Goal: Task Accomplishment & Management: Complete application form

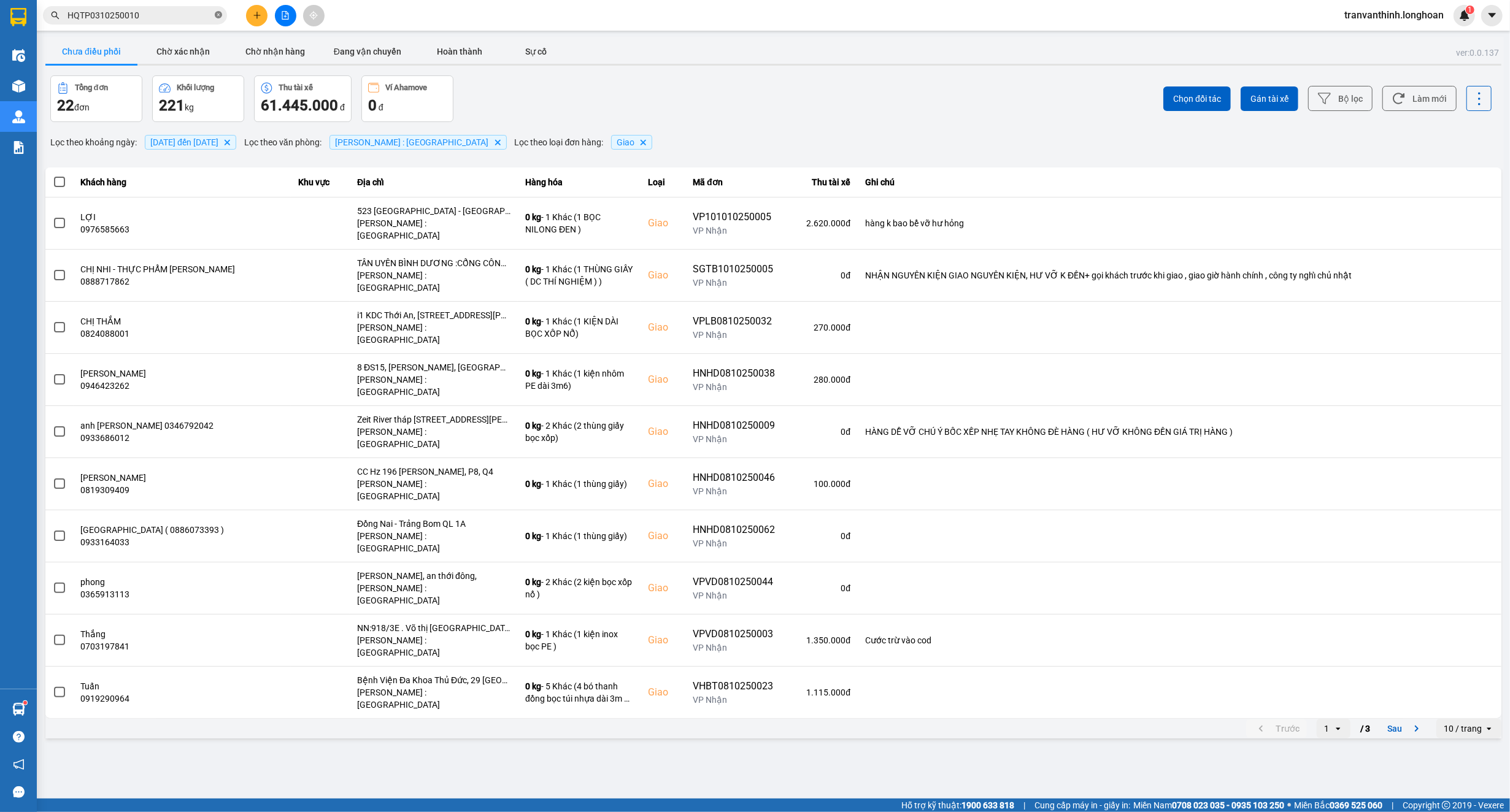
click at [216, 17] on icon "close-circle" at bounding box center [218, 14] width 7 height 7
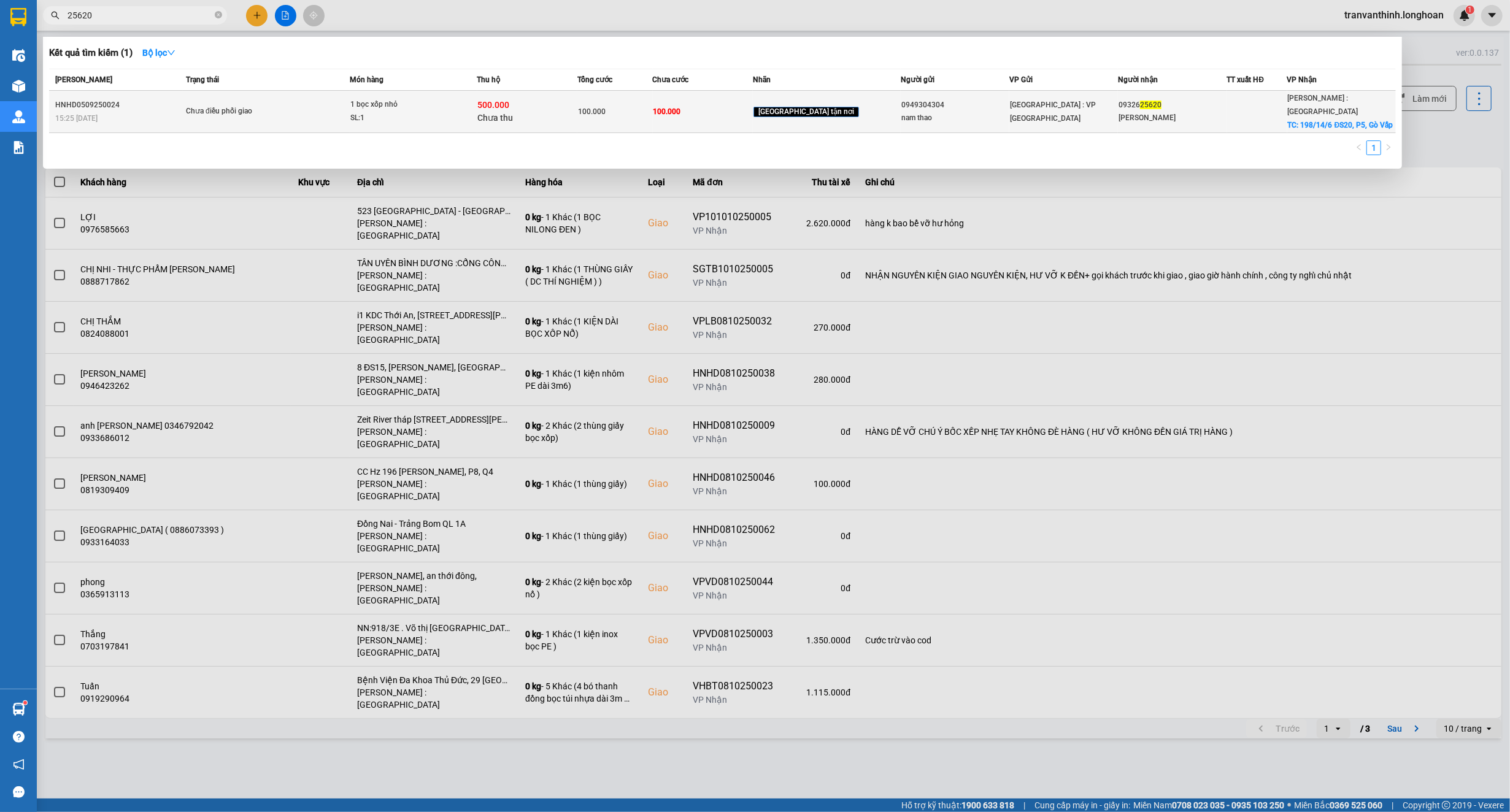
type input "25620"
click at [577, 103] on div "500.000 Chưa thu" at bounding box center [527, 111] width 98 height 26
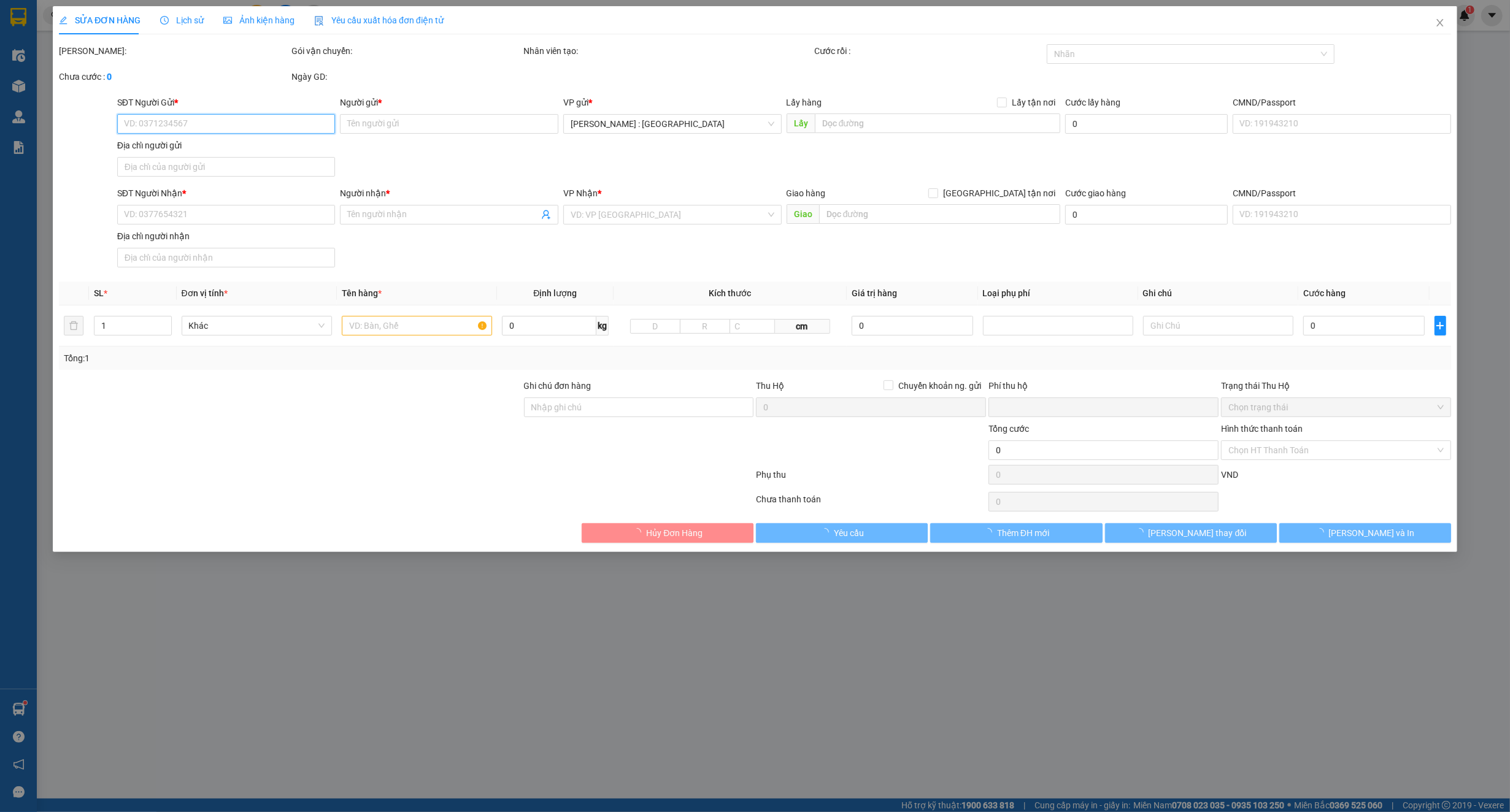
type input "0949304304"
type input "nam thao"
type input "0932625620"
type input "[PERSON_NAME]"
checkbox input "true"
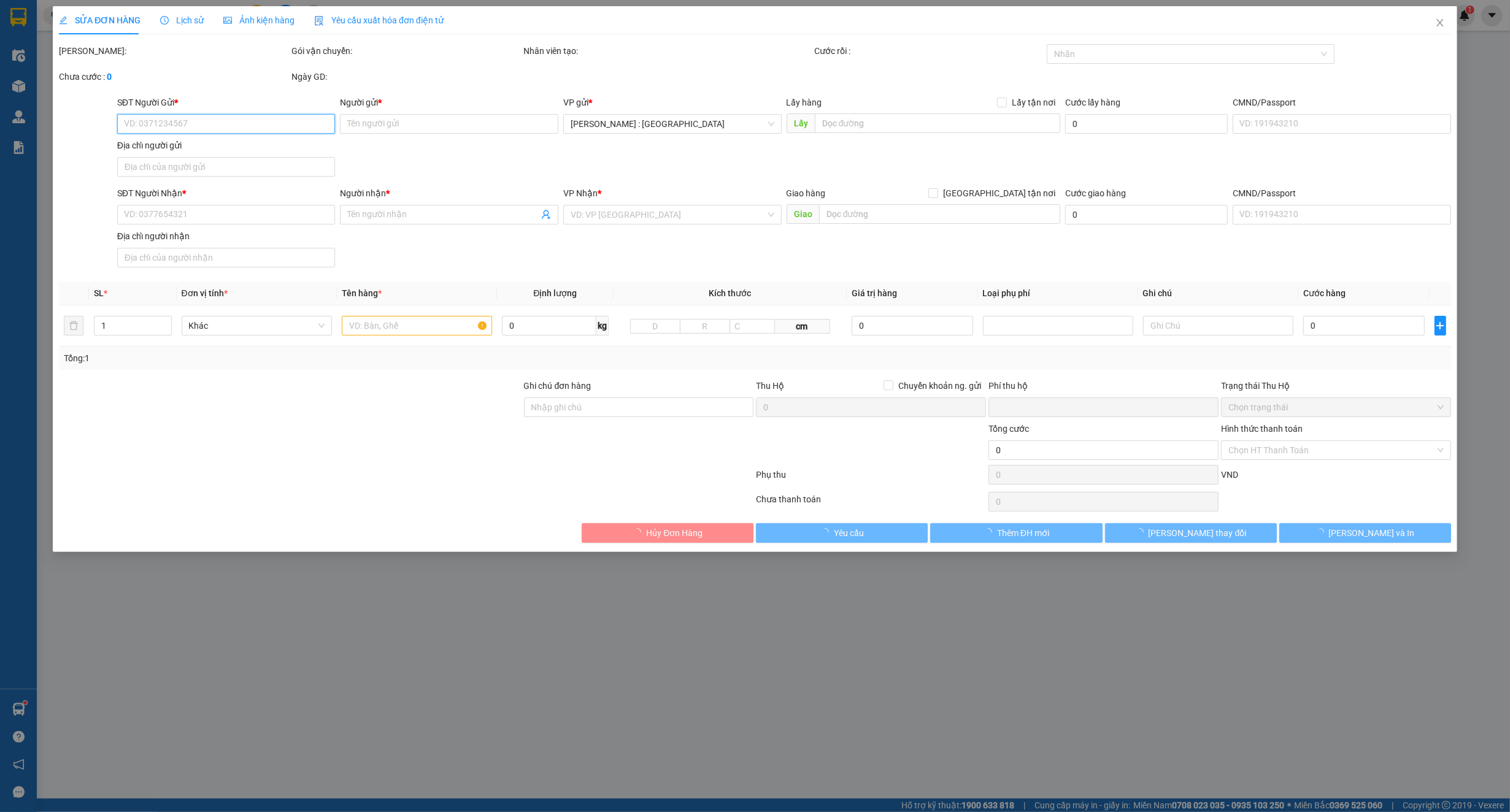
type input "198/14/6 ĐS20, P5, Gò Vấp"
type input "100.000"
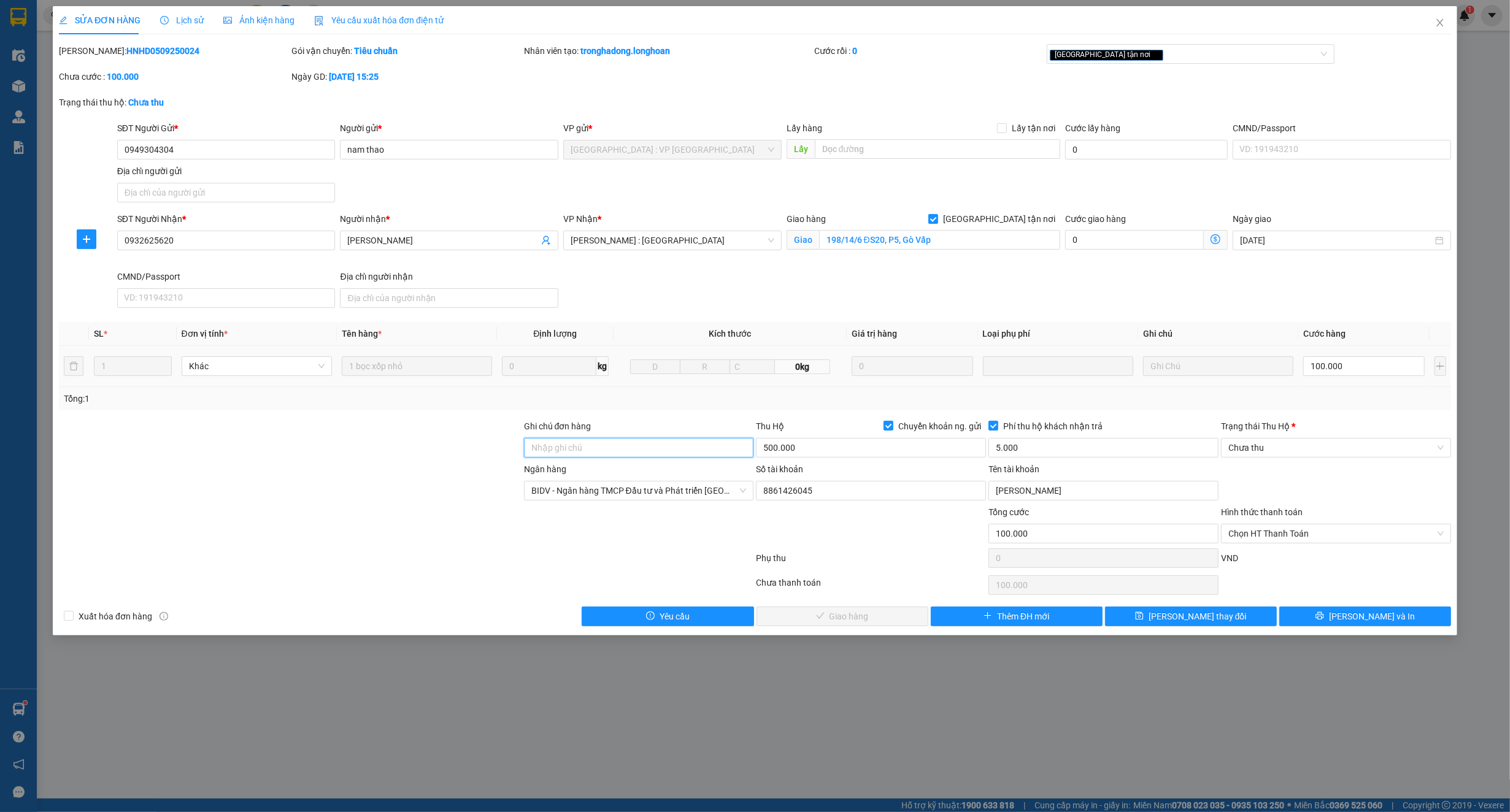
click at [580, 454] on input "Ghi chú đơn hàng" at bounding box center [639, 447] width 230 height 19
click at [578, 445] on input "Ghi chú đơn hàng" at bounding box center [639, 447] width 230 height 19
type input "người nhận k nhận hàng-chờ người gửi xác minh rồi quay đầu"
click at [1143, 620] on icon "save" at bounding box center [1139, 615] width 8 height 8
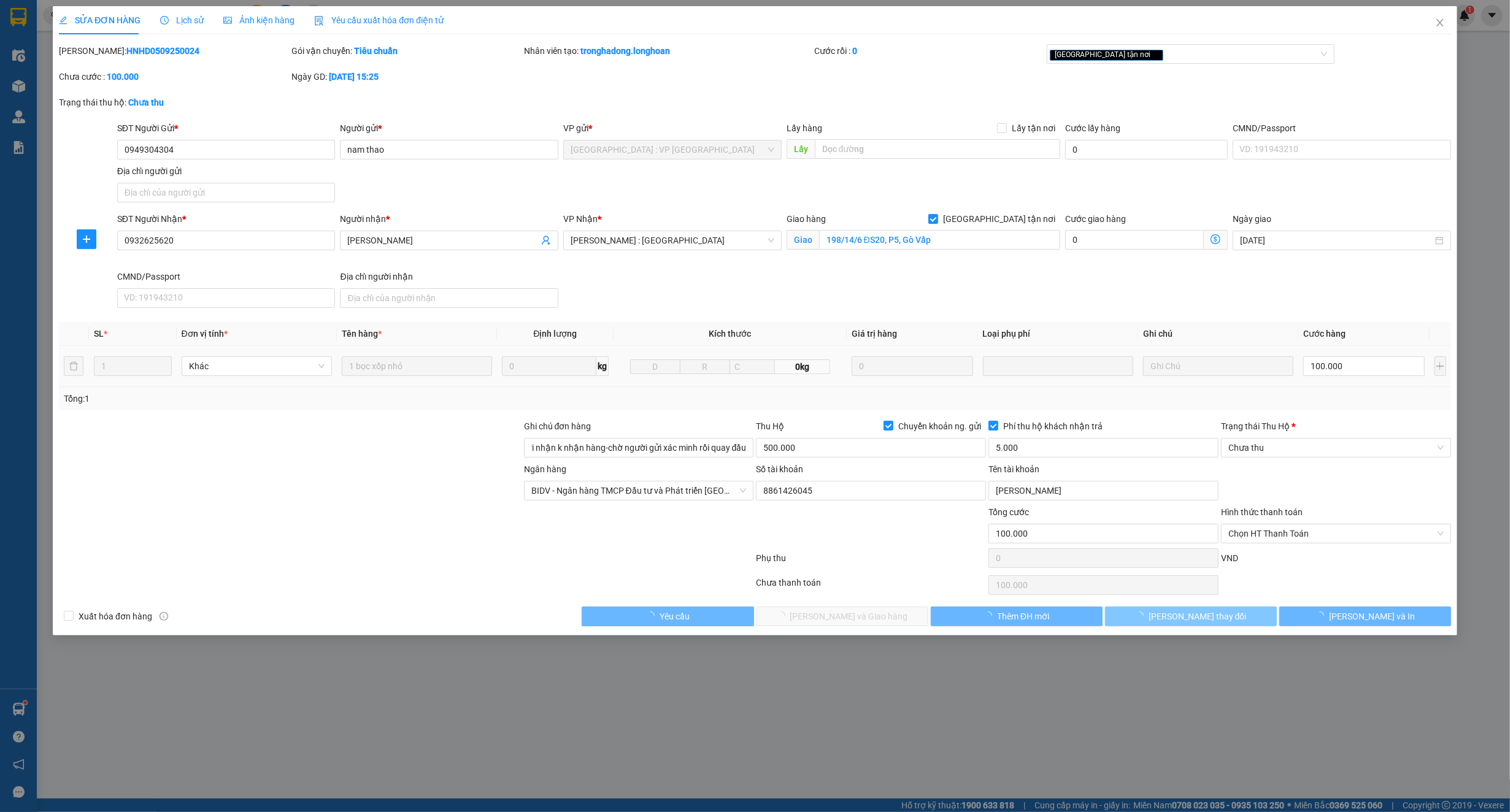
scroll to position [0, 0]
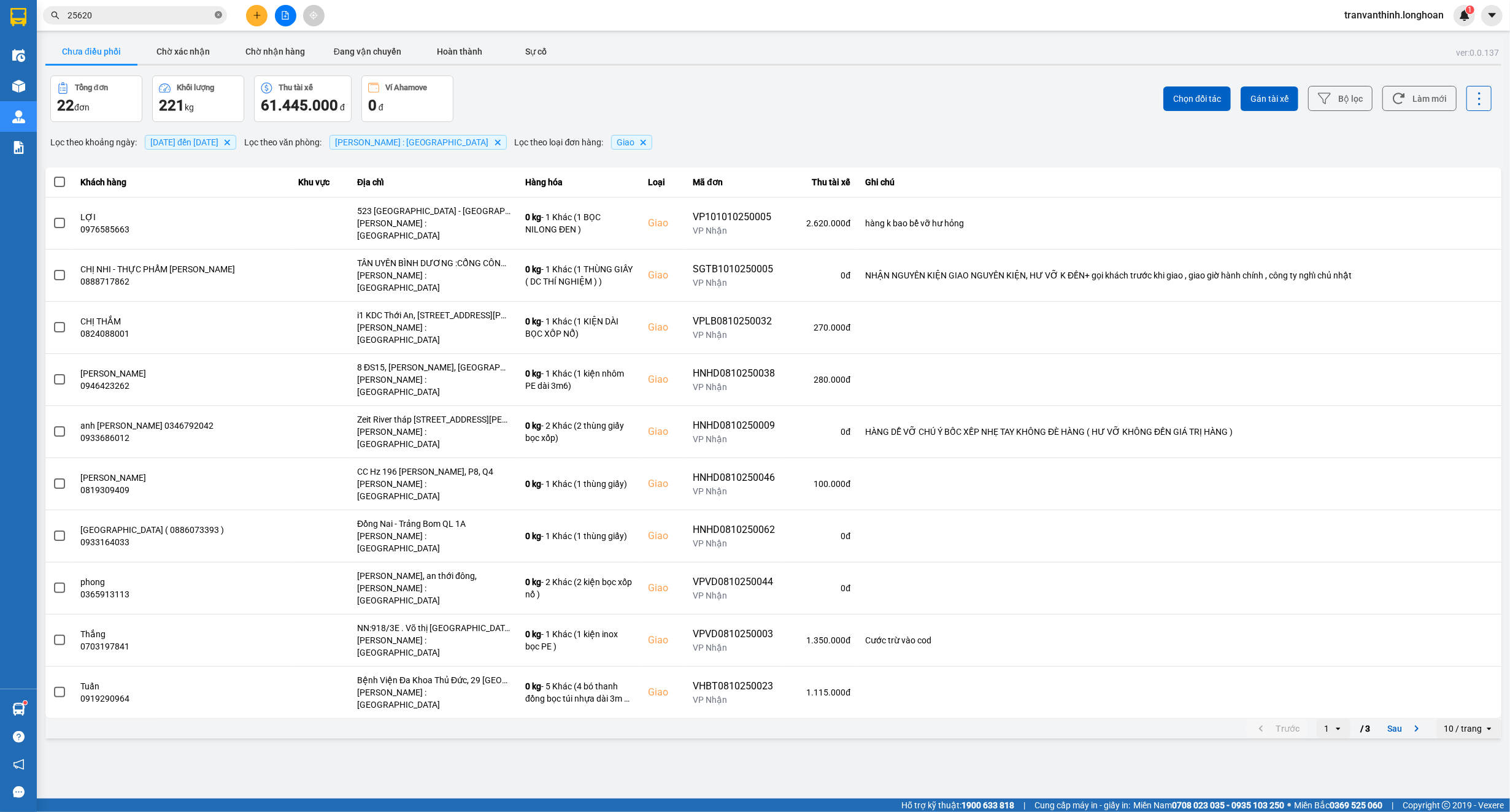
click at [219, 17] on icon "close-circle" at bounding box center [218, 14] width 7 height 7
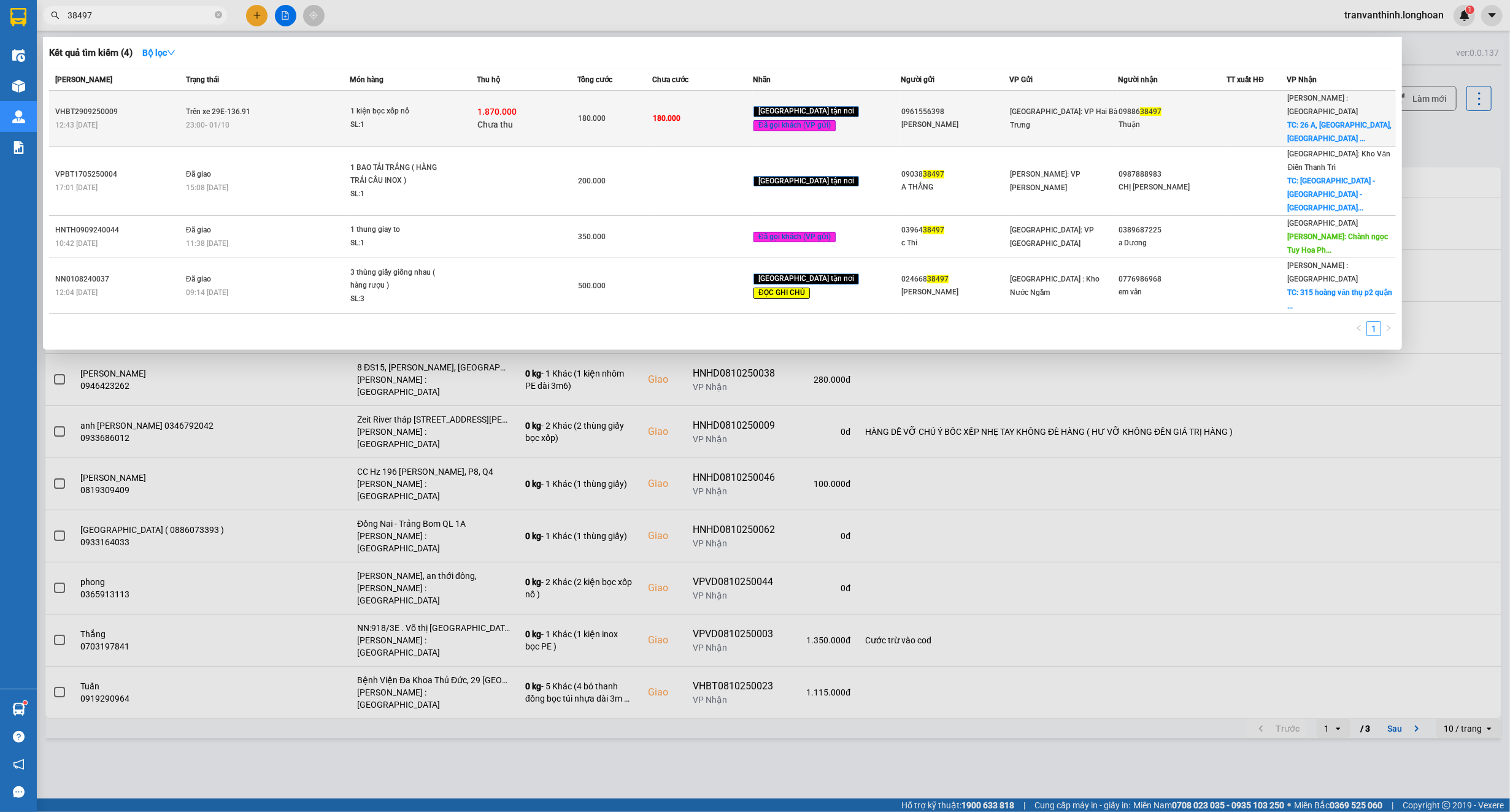
type input "38497"
click at [685, 97] on td "180.000" at bounding box center [703, 118] width 100 height 56
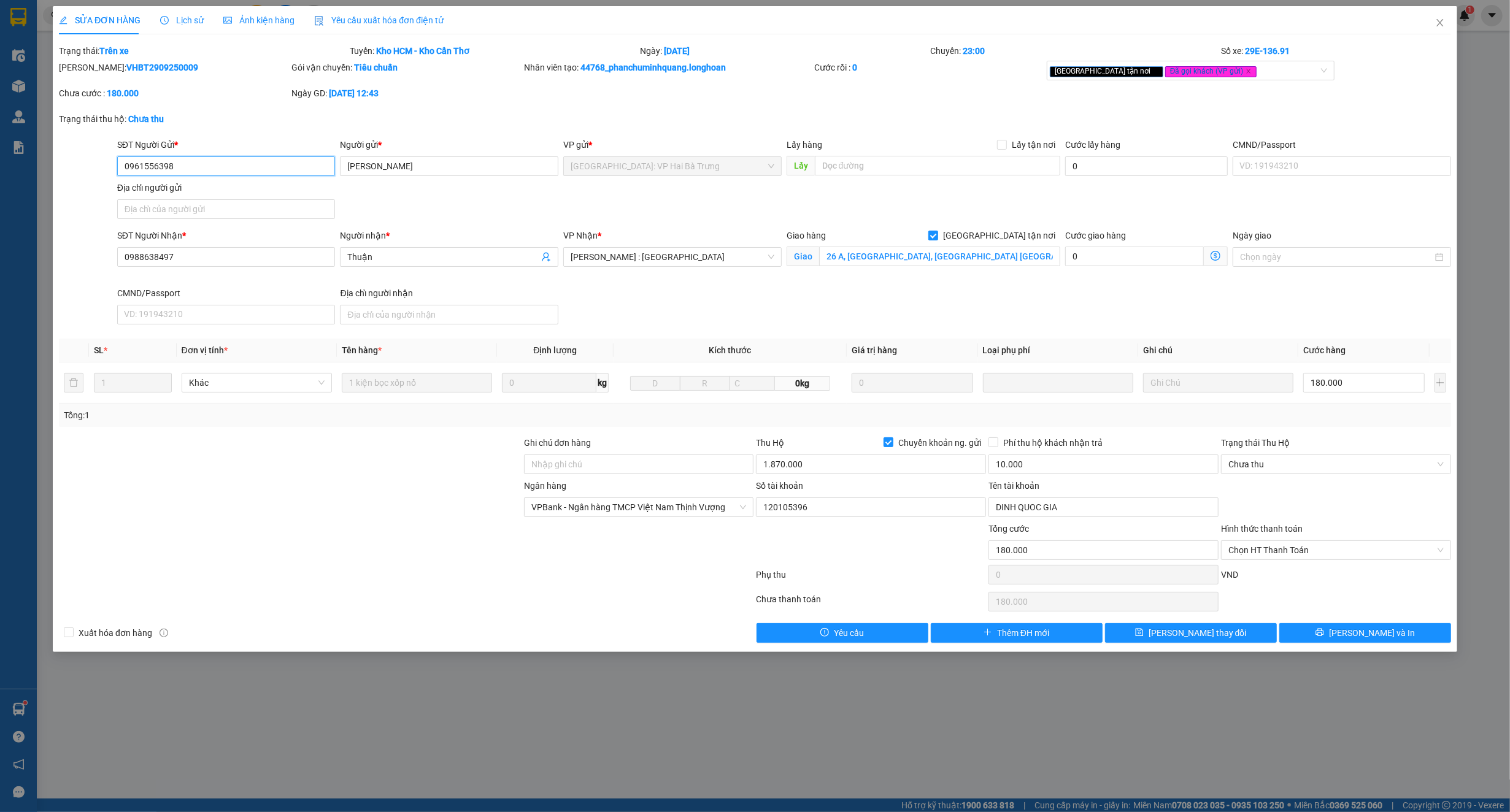
type input "0961556398"
type input "[PERSON_NAME]"
type input "0988638497"
type input "Thuận"
checkbox input "true"
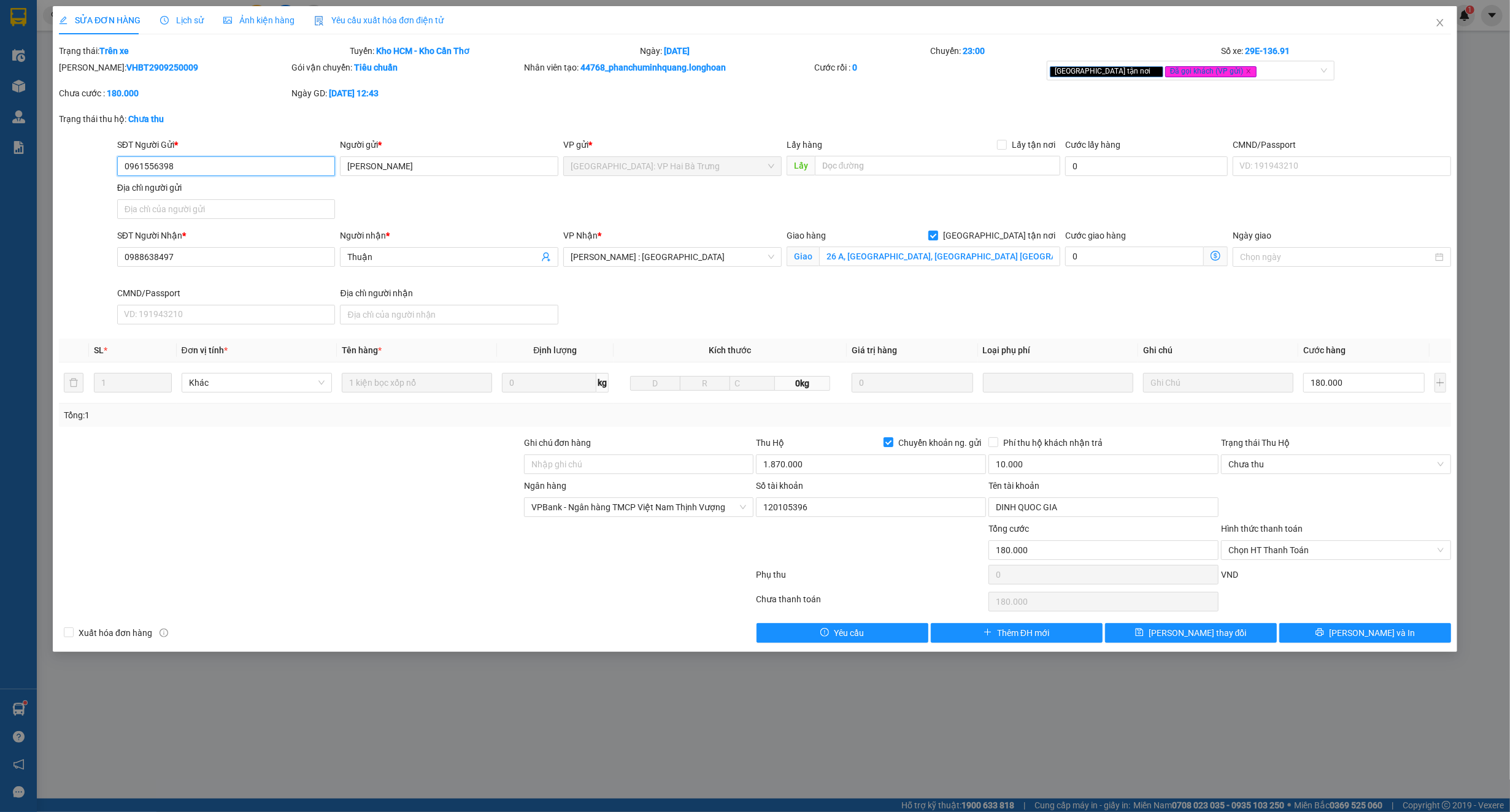
type input "26 A, [GEOGRAPHIC_DATA], [GEOGRAPHIC_DATA] [GEOGRAPHIC_DATA]"
type input "180.000"
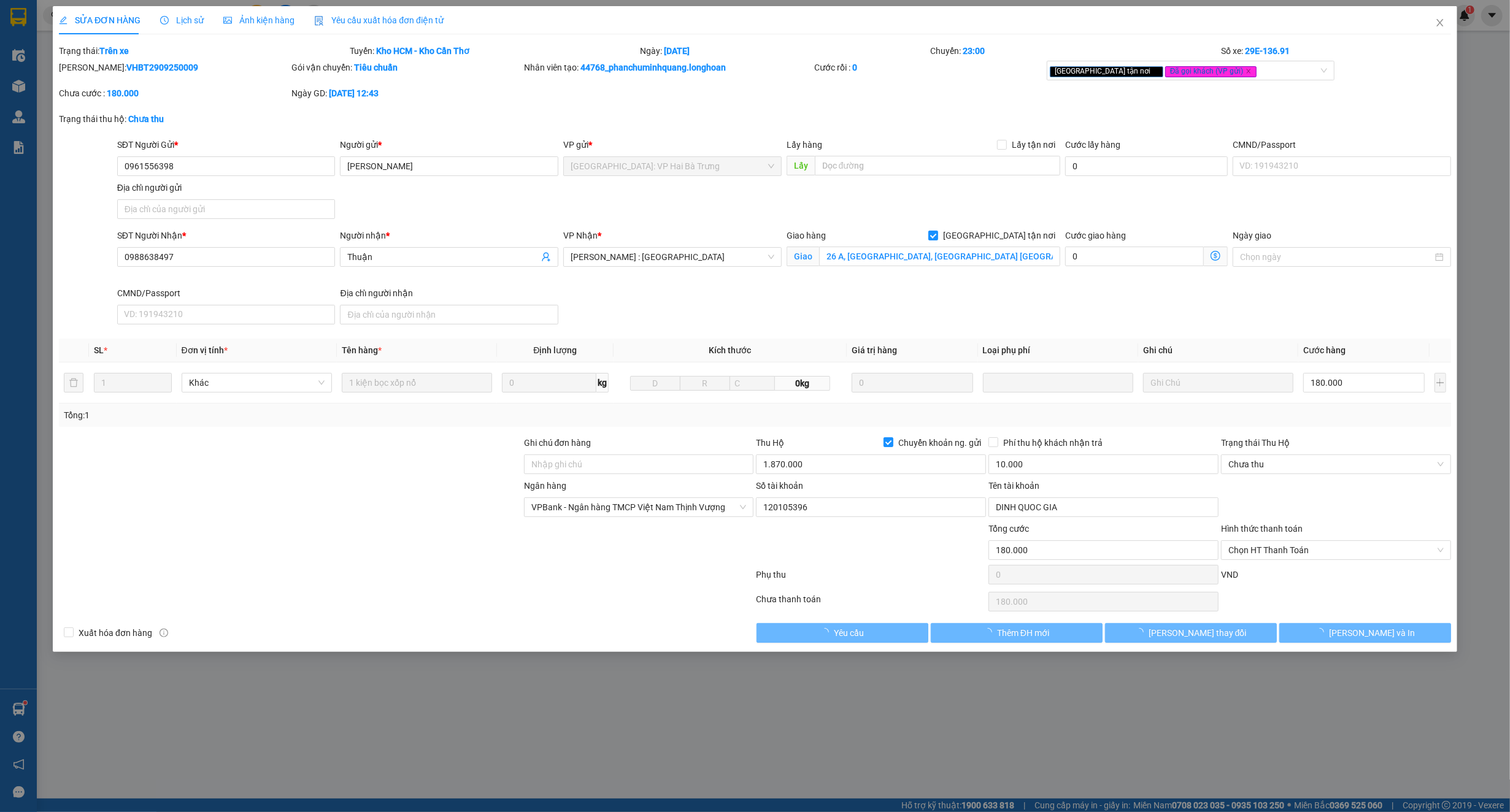
click at [173, 21] on span "Lịch sử" at bounding box center [181, 20] width 43 height 10
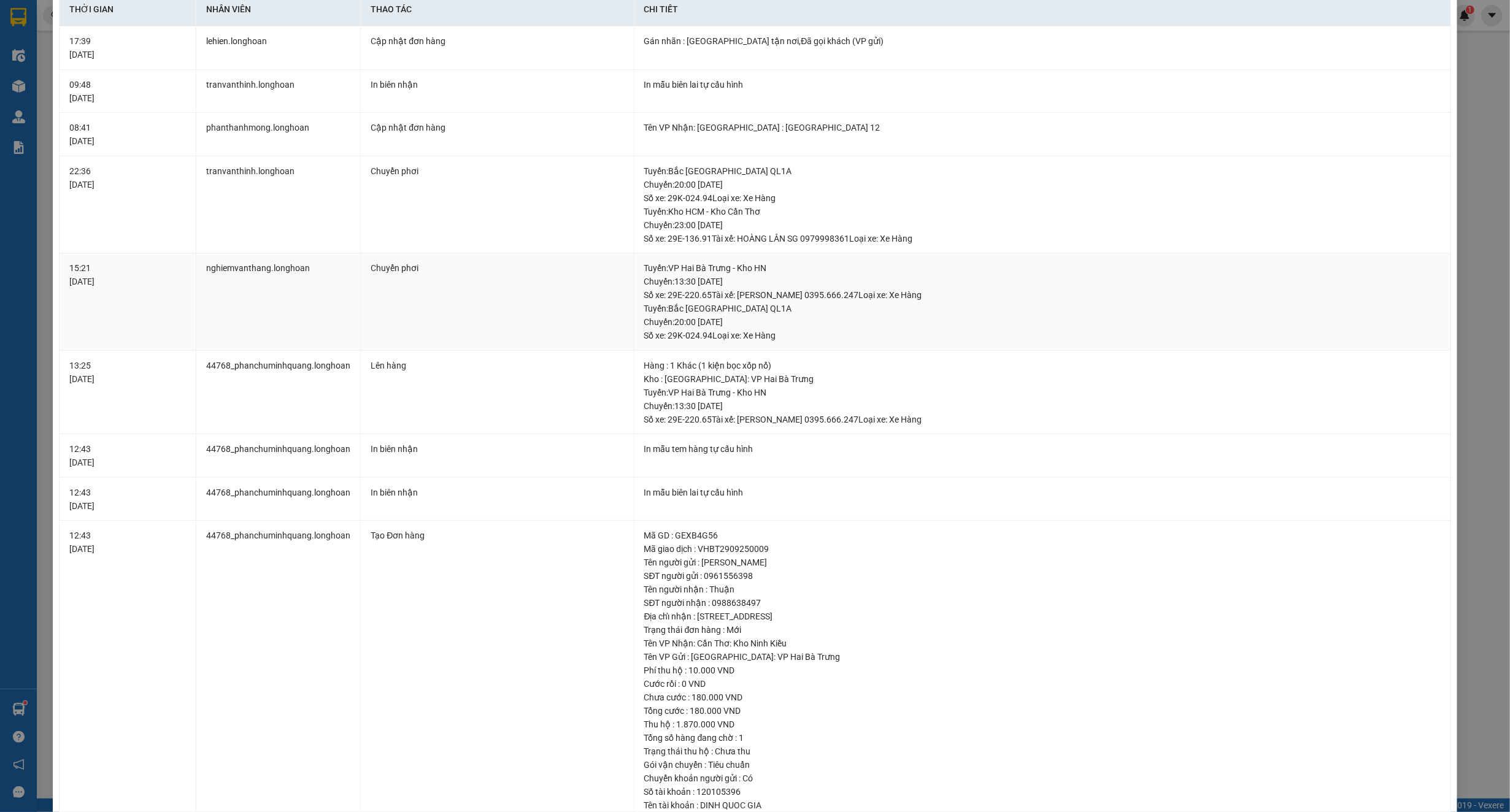
scroll to position [82, 0]
